Goal: Navigation & Orientation: Find specific page/section

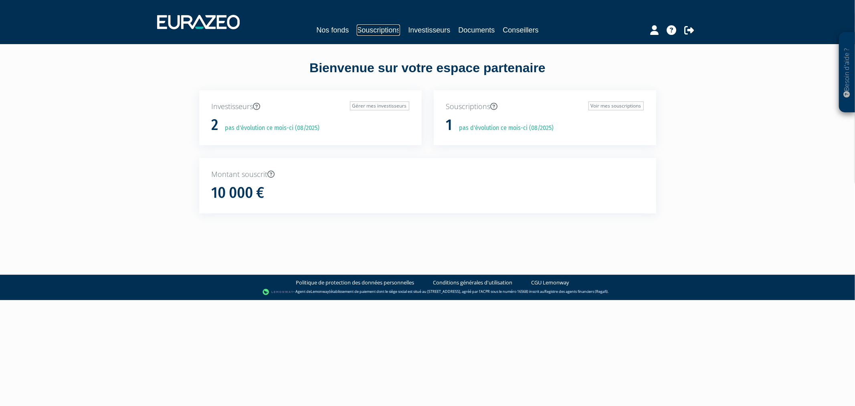
click at [361, 28] on link "Souscriptions" at bounding box center [378, 29] width 43 height 11
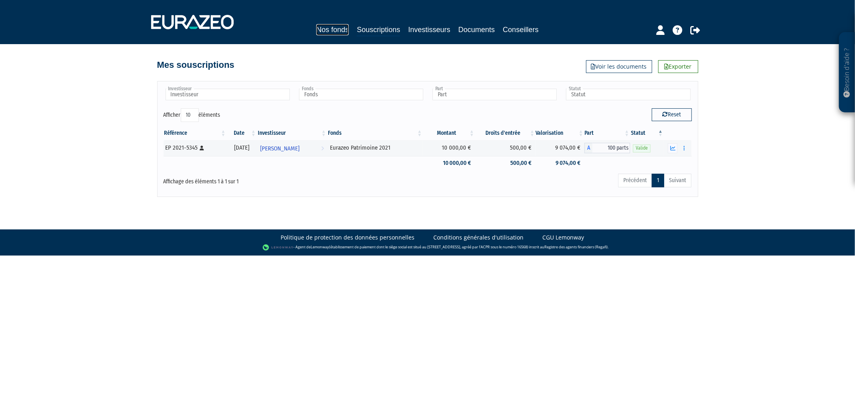
click at [338, 28] on link "Nos fonds" at bounding box center [332, 29] width 32 height 11
